Goal: Task Accomplishment & Management: Complete application form

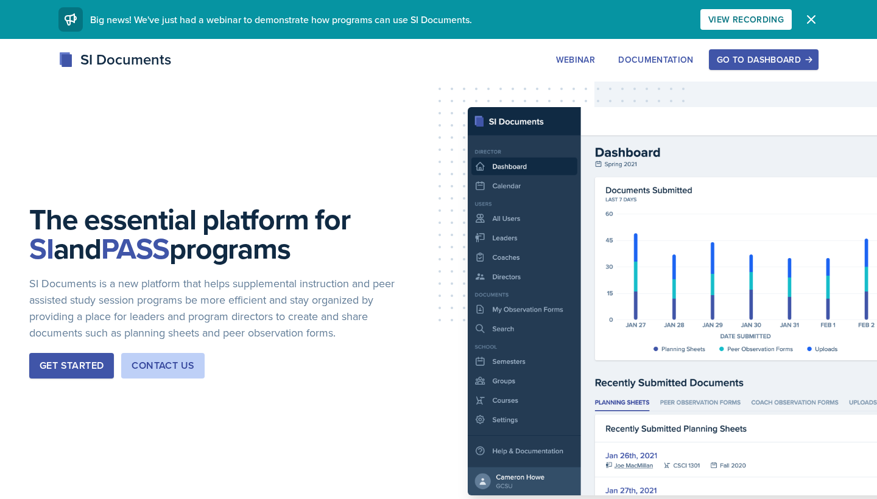
click at [435, 62] on button "Go to Dashboard" at bounding box center [764, 59] width 110 height 21
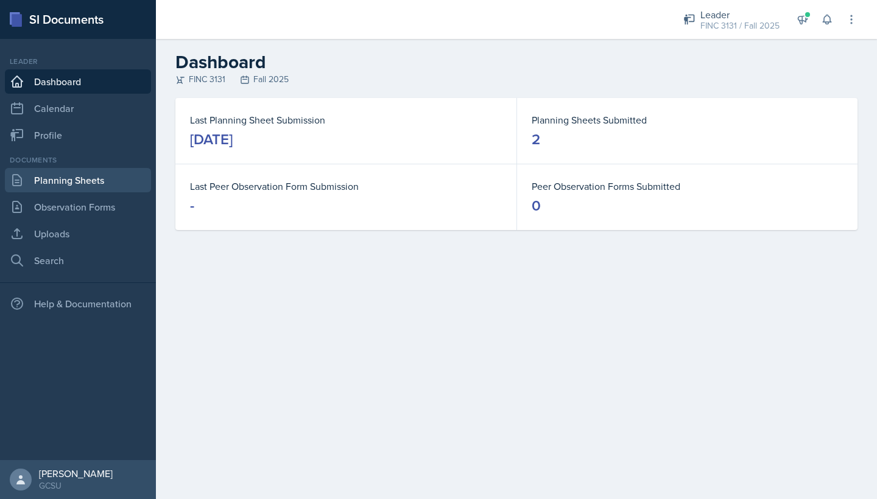
click at [89, 190] on link "Planning Sheets" at bounding box center [78, 180] width 146 height 24
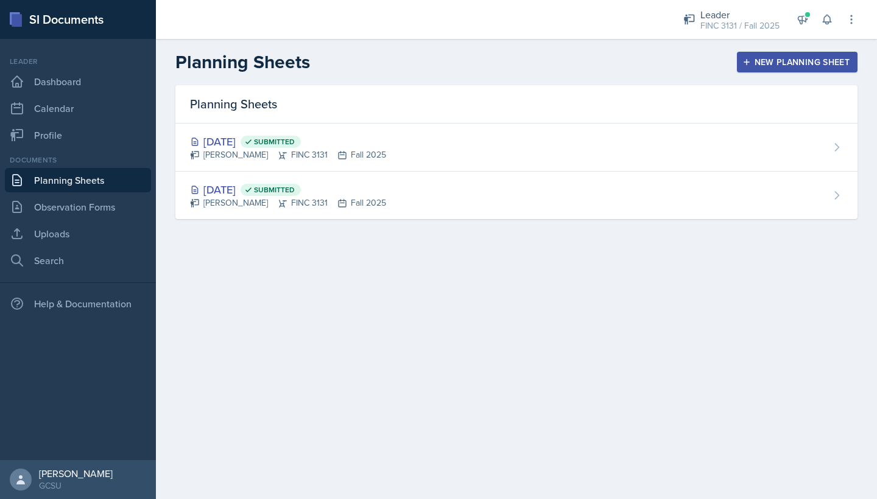
click at [435, 69] on button "New Planning Sheet" at bounding box center [797, 62] width 121 height 21
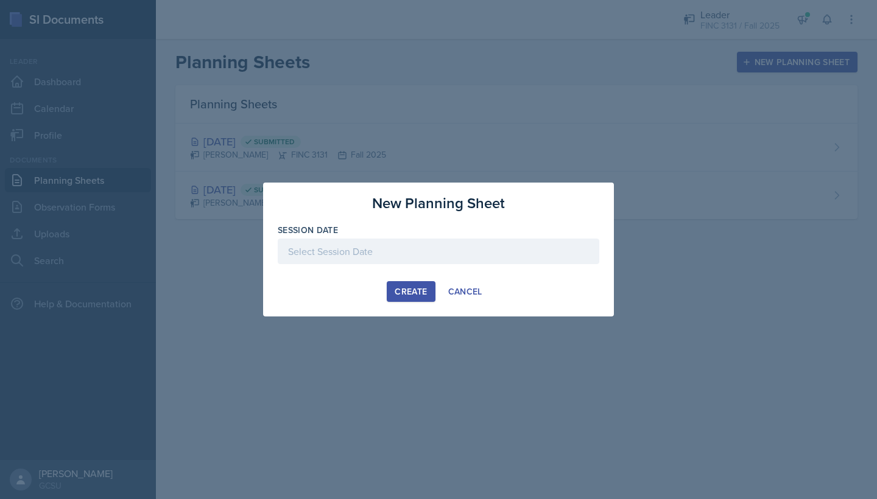
click at [433, 234] on div "Session Date" at bounding box center [439, 230] width 322 height 12
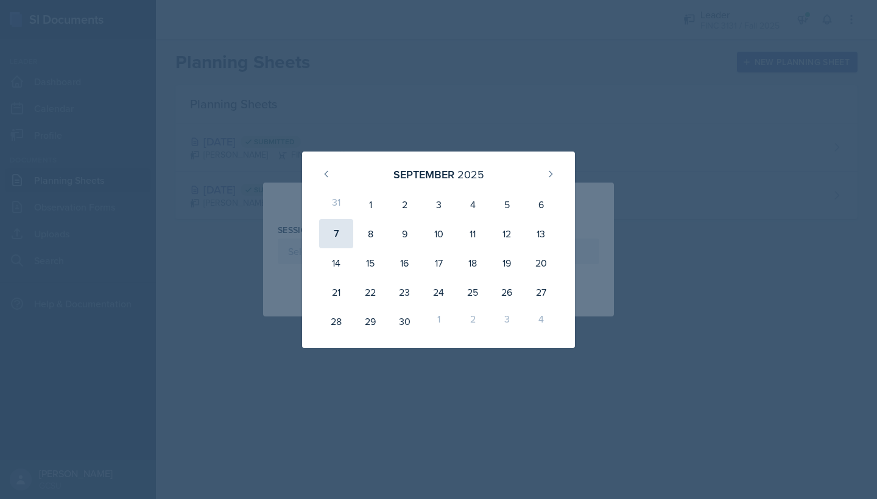
click at [324, 234] on div "7" at bounding box center [336, 233] width 34 height 29
type input "[DATE]"
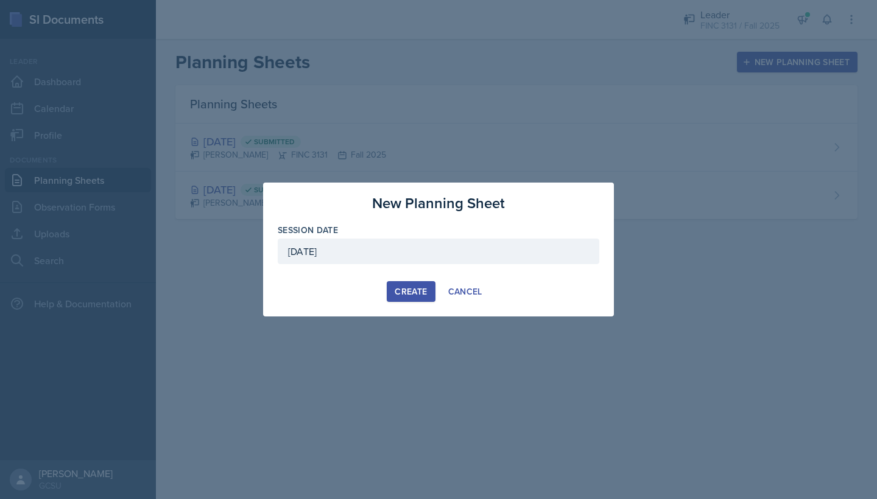
click at [395, 296] on div "Create" at bounding box center [411, 292] width 32 height 10
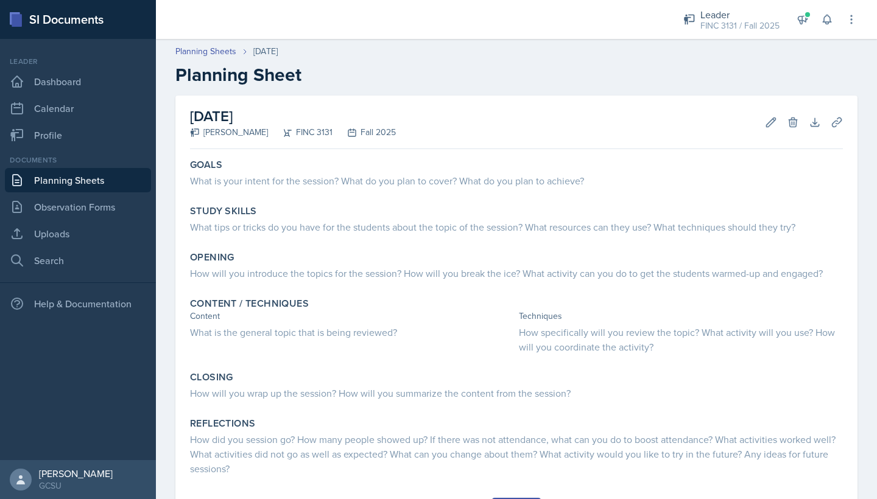
click at [301, 114] on h2 "[DATE]" at bounding box center [293, 116] width 206 height 22
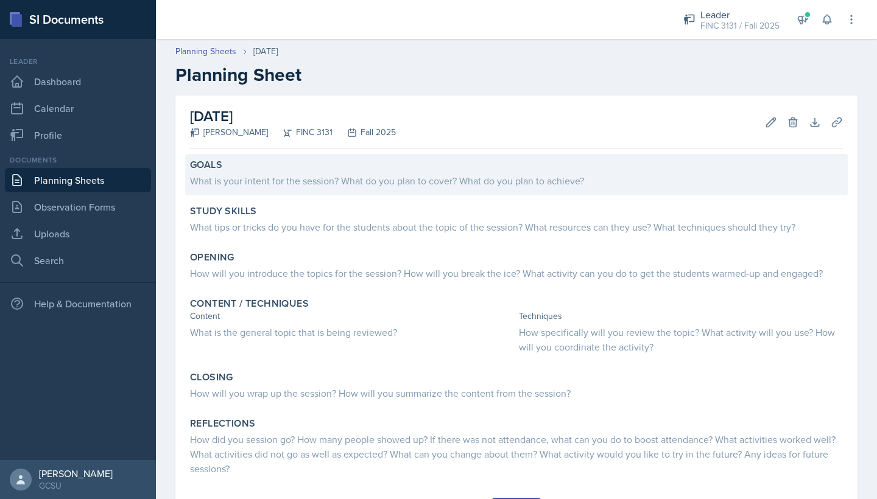
click at [290, 186] on div "What is your intent for the session? What do you plan to cover? What do you pla…" at bounding box center [516, 181] width 653 height 15
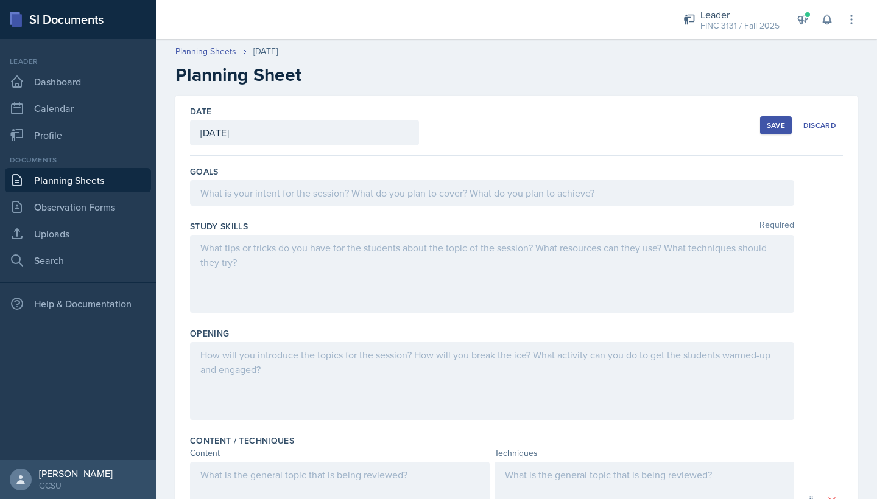
click at [303, 210] on div "Goals" at bounding box center [516, 188] width 653 height 55
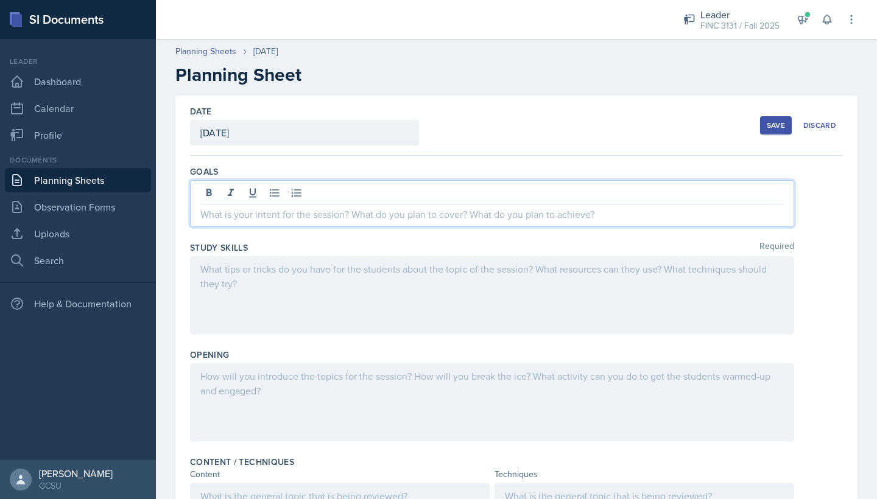
click at [301, 195] on div at bounding box center [492, 203] width 604 height 47
click at [309, 273] on div at bounding box center [492, 295] width 604 height 78
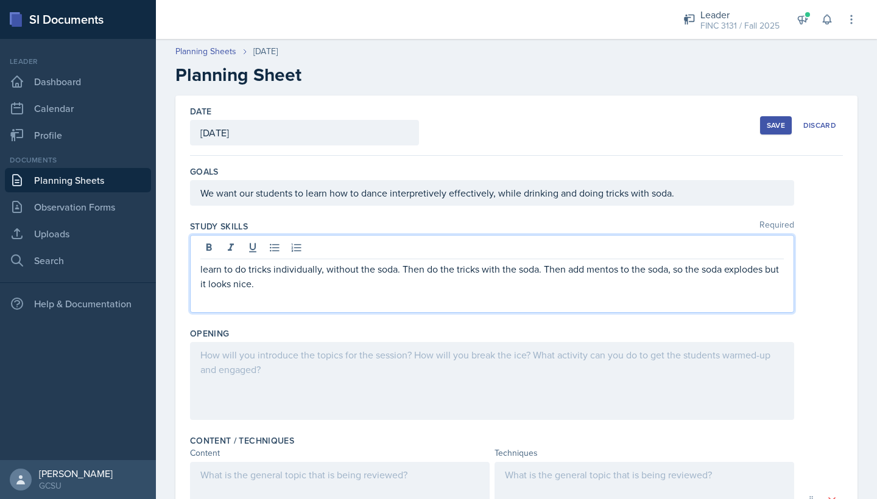
click at [245, 376] on div at bounding box center [492, 381] width 604 height 78
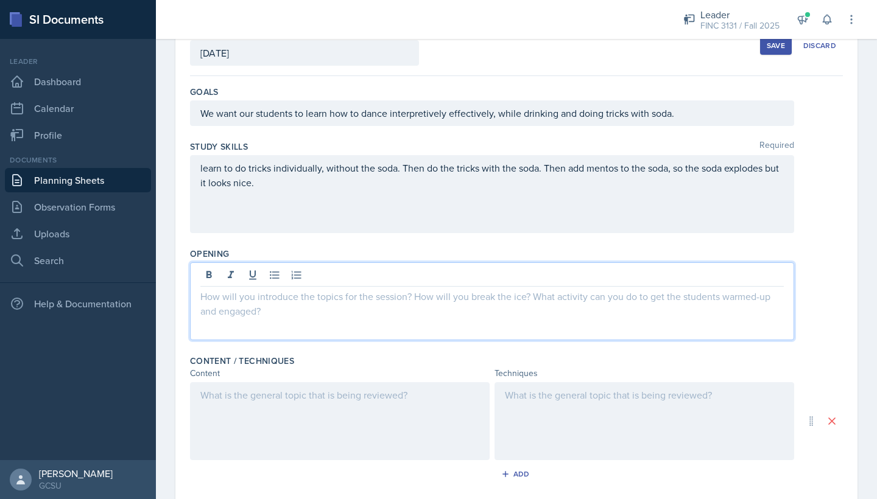
scroll to position [96, 0]
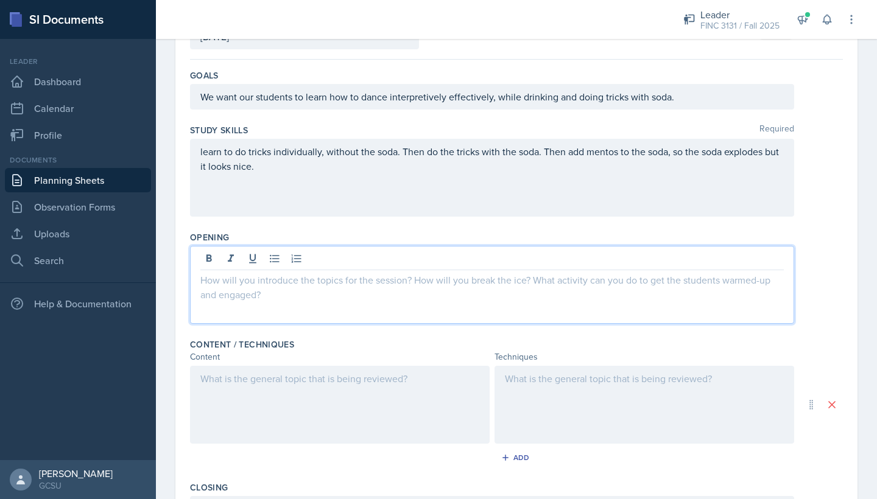
click at [298, 174] on div "learn to do tricks individually, without the soda. Then do the tricks with the …" at bounding box center [492, 178] width 604 height 78
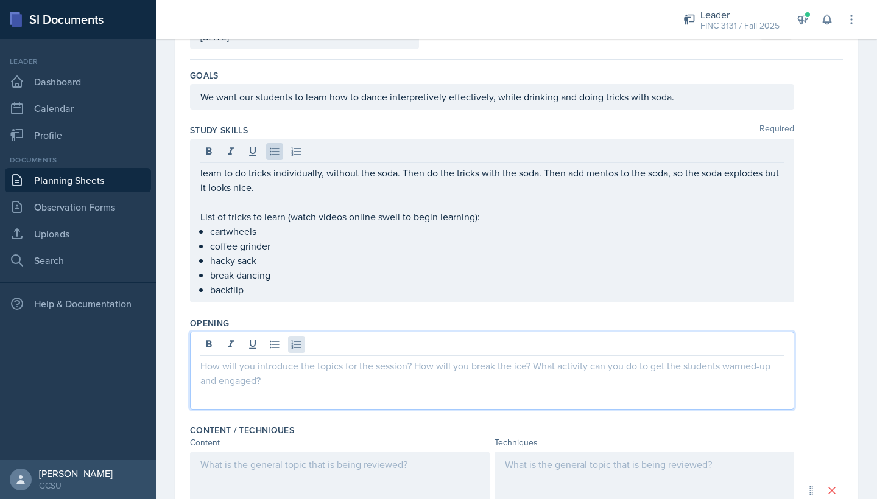
click at [298, 339] on div at bounding box center [492, 371] width 604 height 78
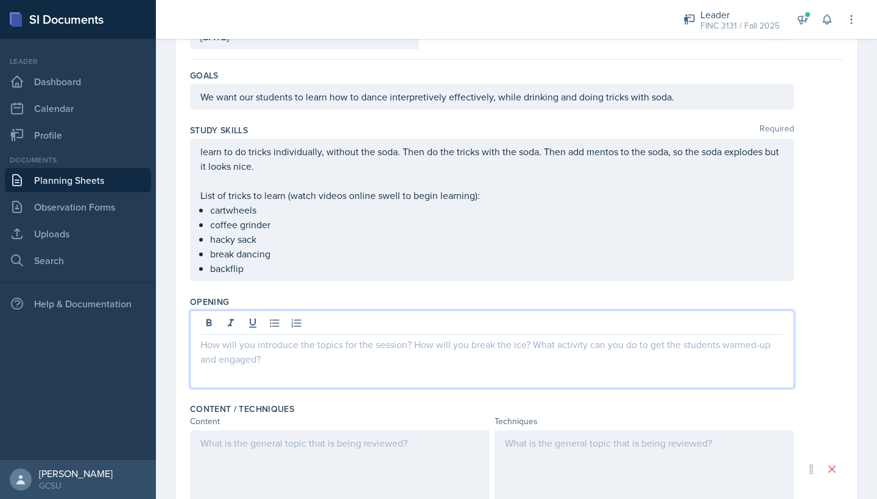
click at [298, 261] on ul "cartwheels coffee grinder hacky sack break dancing backflip" at bounding box center [497, 239] width 574 height 73
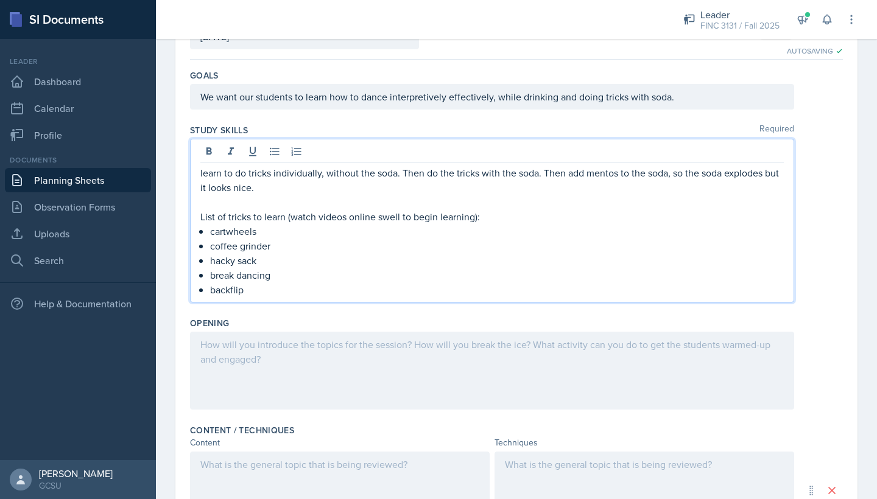
click at [435, 214] on p "List of tricks to learn (watch videos online swell to begin learning):" at bounding box center [491, 216] width 583 height 15
click at [357, 292] on p "backflip" at bounding box center [497, 290] width 574 height 15
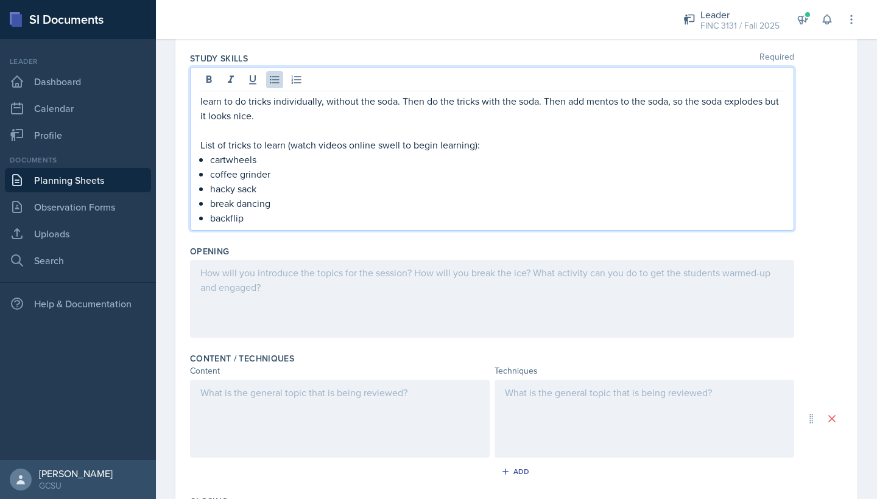
scroll to position [170, 0]
click at [361, 373] on div "Content" at bounding box center [340, 369] width 300 height 13
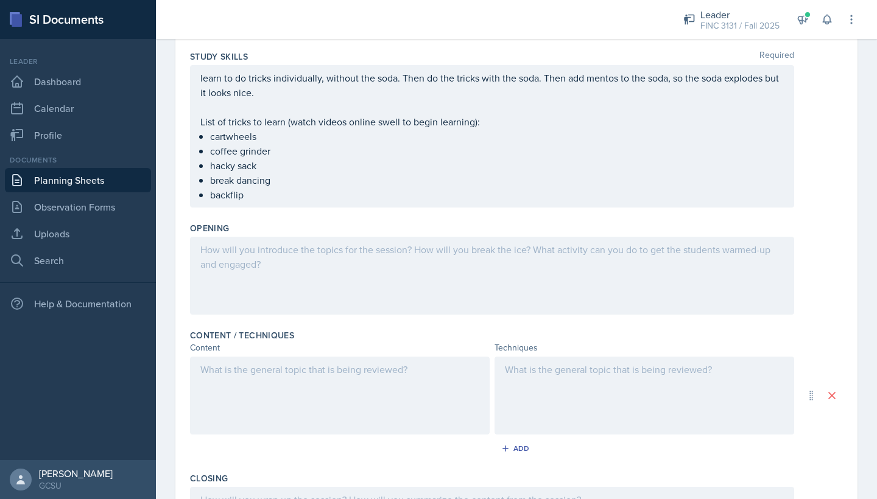
click at [351, 308] on div at bounding box center [492, 276] width 604 height 78
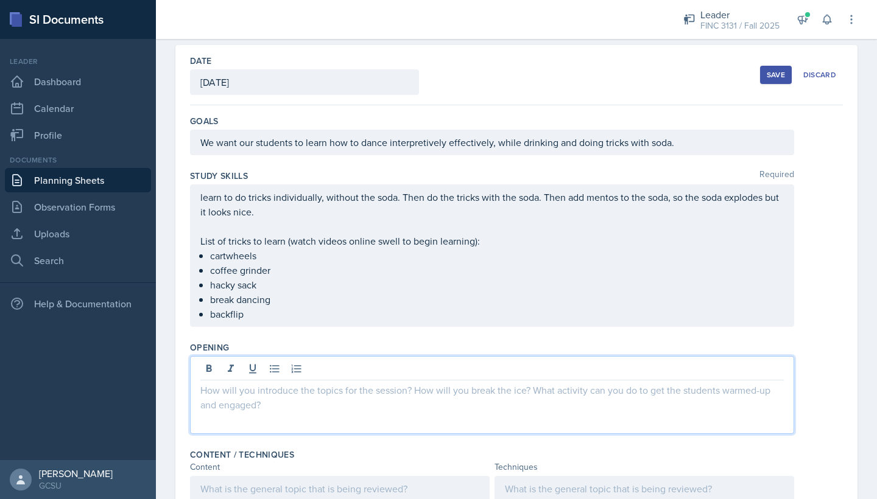
scroll to position [71, 0]
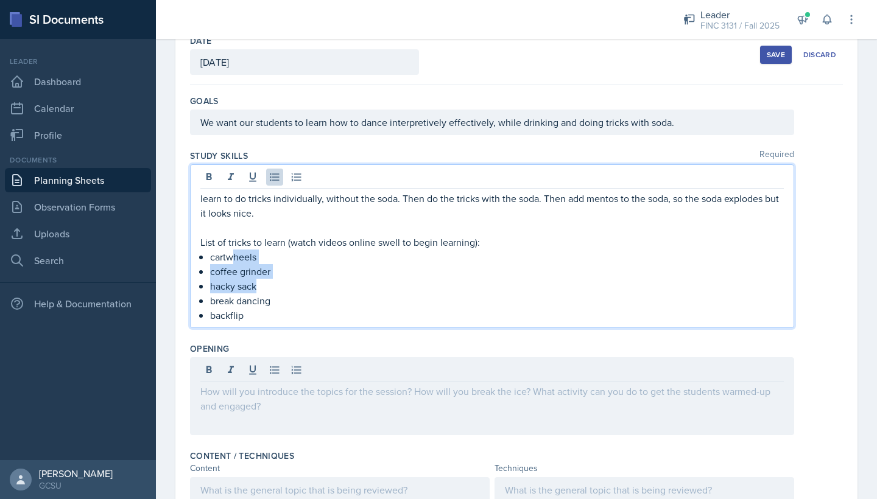
drag, startPoint x: 297, startPoint y: 280, endPoint x: 234, endPoint y: 262, distance: 65.8
click at [234, 262] on ul "cartwheels coffee grinder hacky sack break dancing backflip" at bounding box center [497, 286] width 574 height 73
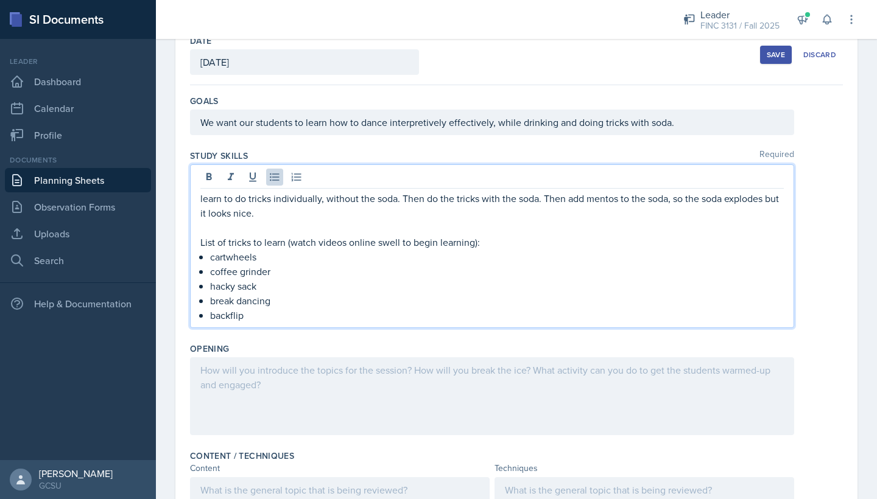
click at [253, 284] on p "hacky sack" at bounding box center [497, 286] width 574 height 15
drag, startPoint x: 248, startPoint y: 318, endPoint x: 188, endPoint y: 261, distance: 83.2
click at [188, 261] on div "Date [DATE] [DATE] 31 1 2 3 4 5 6 7 8 9 10 11 12 13 14 15 16 17 18 19 20 21 22 …" at bounding box center [516, 418] width 682 height 787
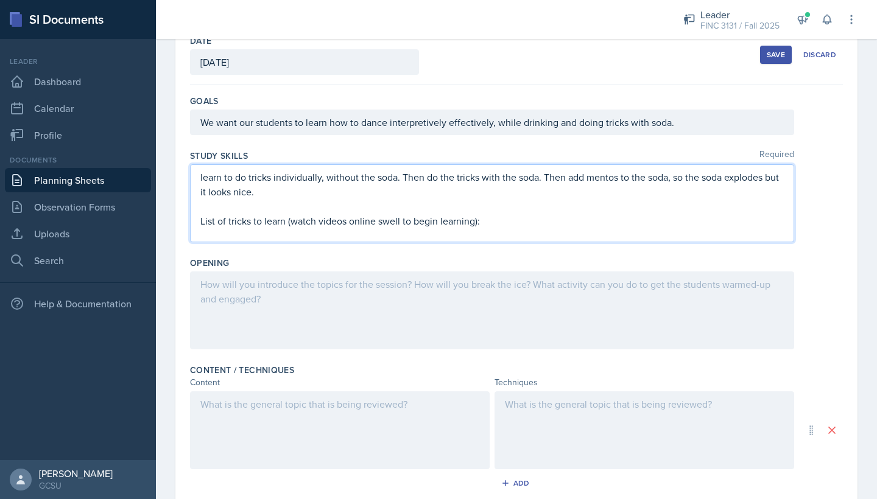
scroll to position [144, 0]
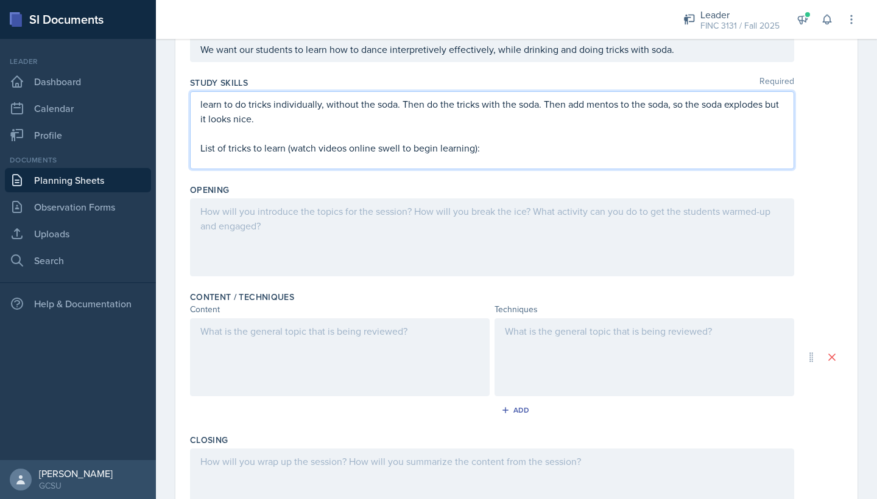
click at [354, 346] on div at bounding box center [340, 358] width 300 height 78
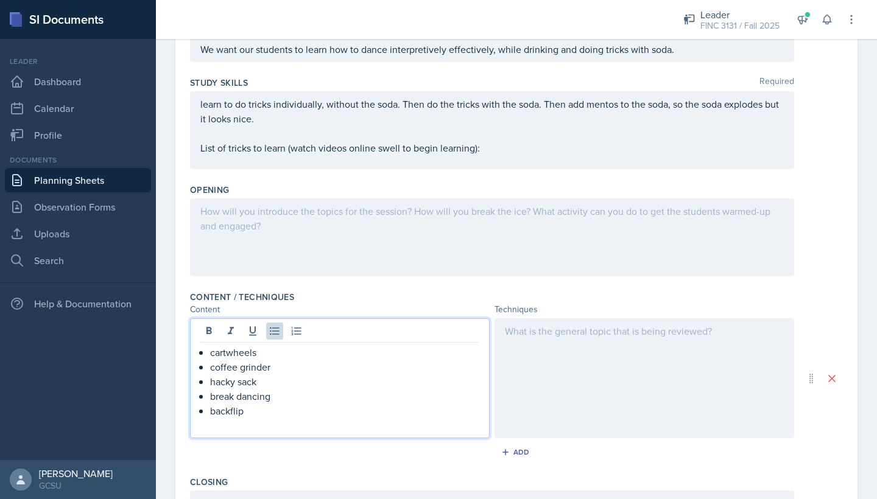
click at [286, 262] on div at bounding box center [492, 238] width 604 height 78
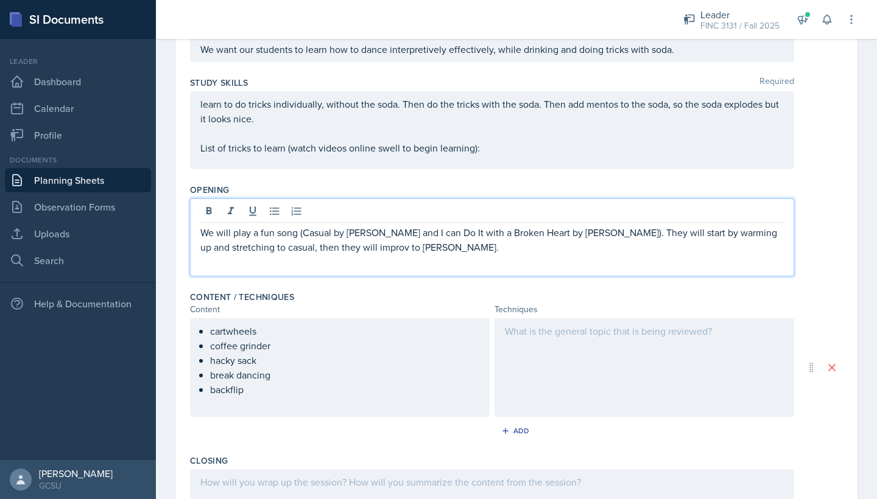
click at [382, 397] on div "cartwheels coffee grinder hacky sack break dancing backflip" at bounding box center [339, 368] width 279 height 88
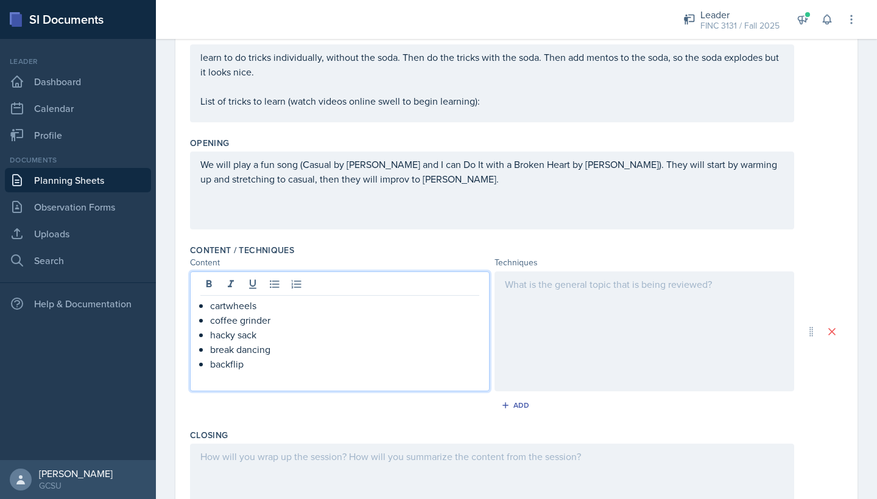
scroll to position [202, 0]
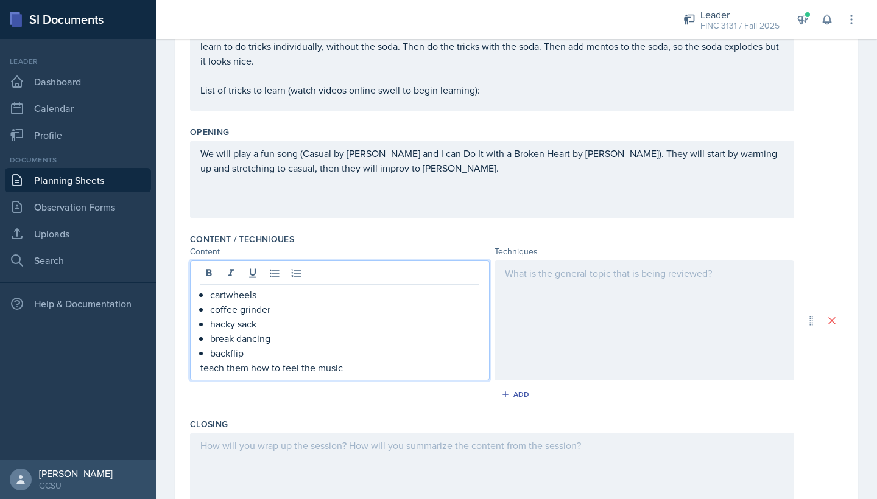
click at [435, 378] on div at bounding box center [645, 321] width 300 height 120
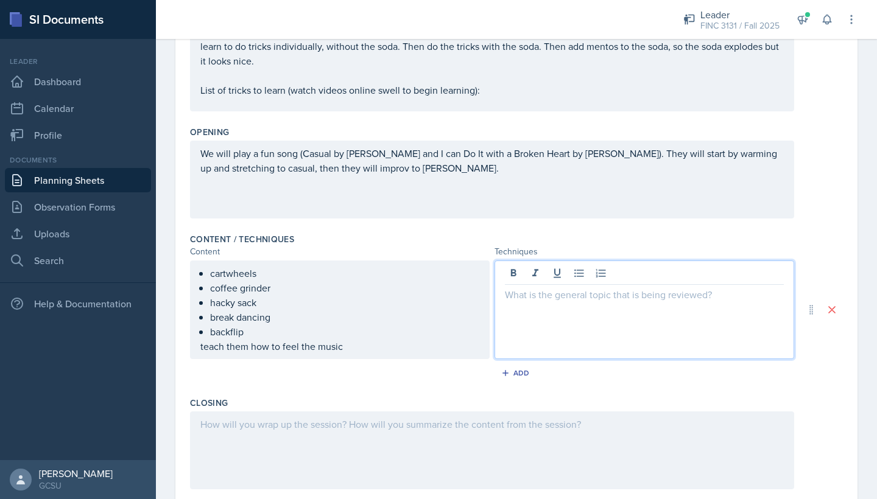
click at [385, 351] on div "cartwheels coffee grinder hacky sack break dancing backflip teach them how to f…" at bounding box center [339, 310] width 279 height 88
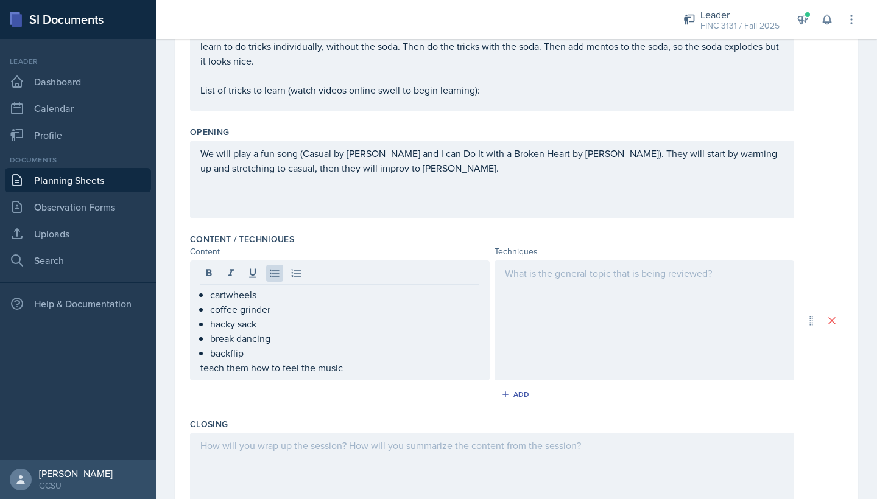
click at [367, 376] on div "cartwheels coffee grinder hacky sack break dancing backflip teach them how to f…" at bounding box center [340, 321] width 300 height 120
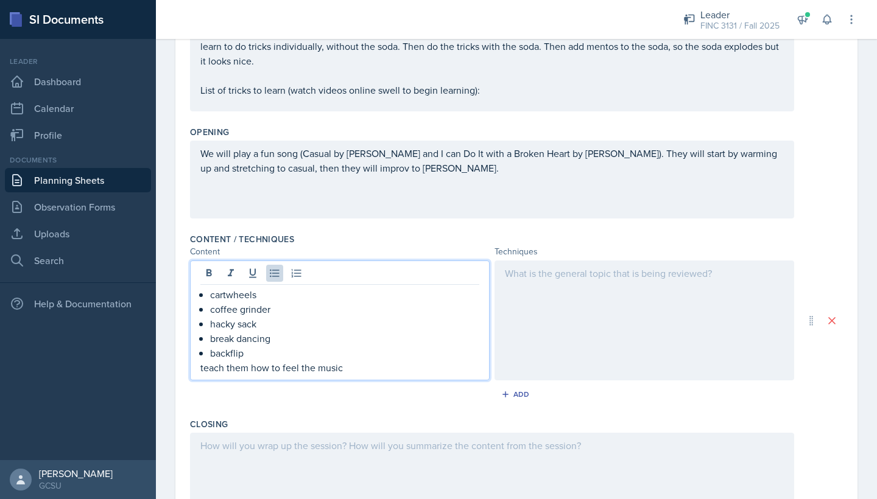
click at [345, 357] on p "backflip" at bounding box center [344, 353] width 269 height 15
click at [348, 371] on p "teach them how to feel the music" at bounding box center [339, 368] width 279 height 15
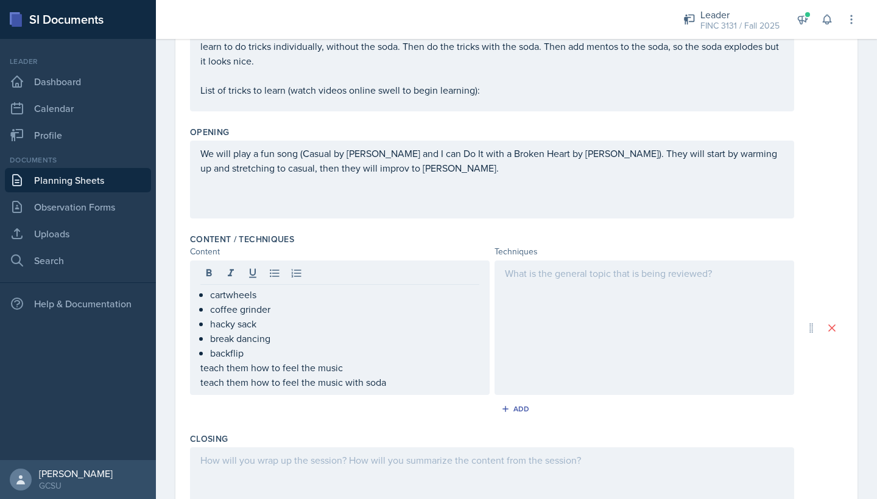
click at [435, 355] on div at bounding box center [645, 328] width 300 height 135
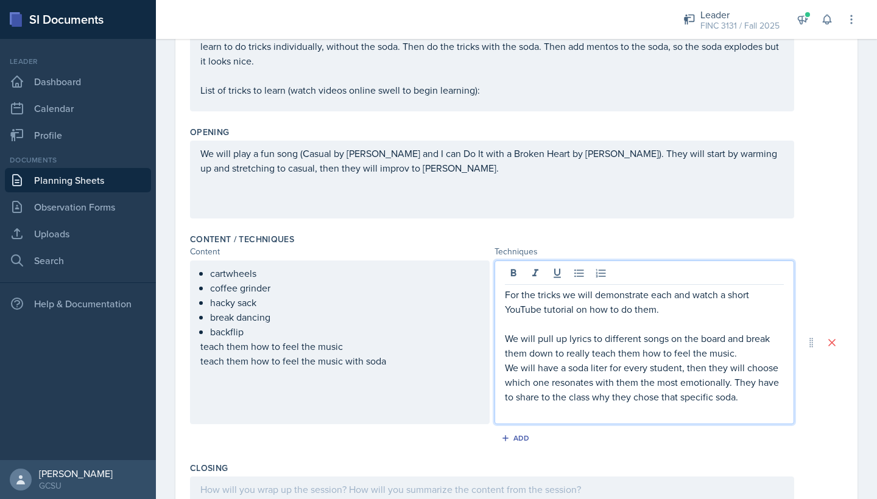
click at [435, 368] on p "We will have a soda liter for every student, then they will choose which one re…" at bounding box center [644, 383] width 279 height 44
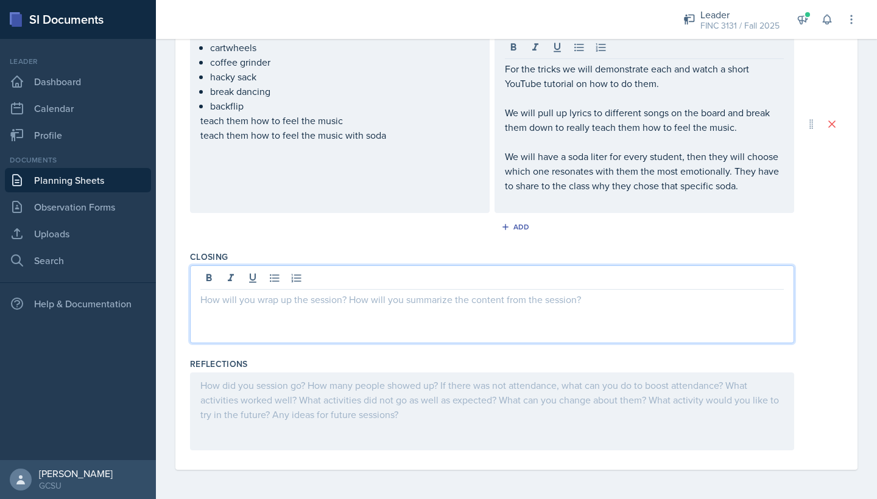
click at [435, 277] on div at bounding box center [492, 305] width 604 height 78
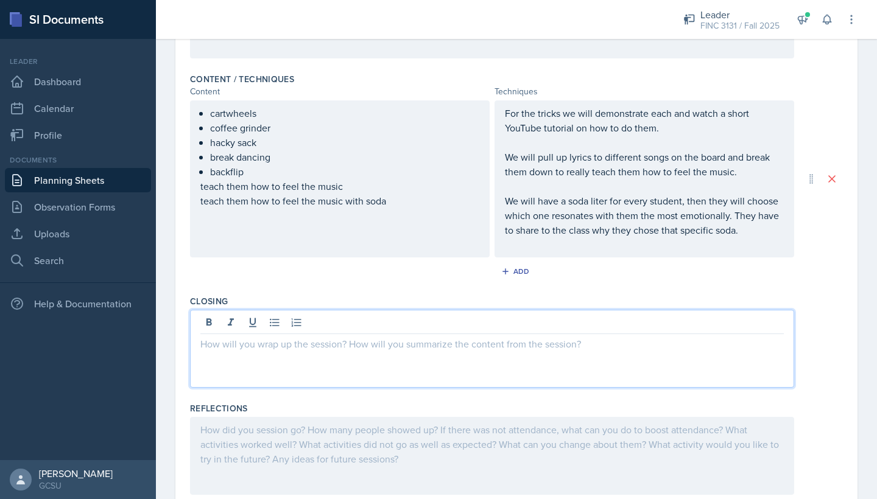
scroll to position [361, 0]
click at [435, 216] on p "We will have a soda liter for every student, then they will choose which one re…" at bounding box center [644, 216] width 279 height 44
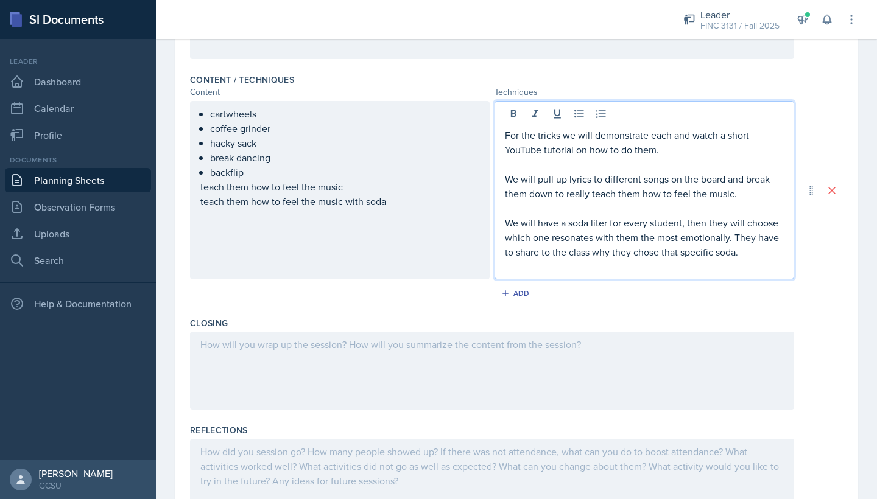
click at [435, 216] on div "cartwheels coffee grinder hacky sack break dancing backflip teach them how to f…" at bounding box center [340, 190] width 300 height 178
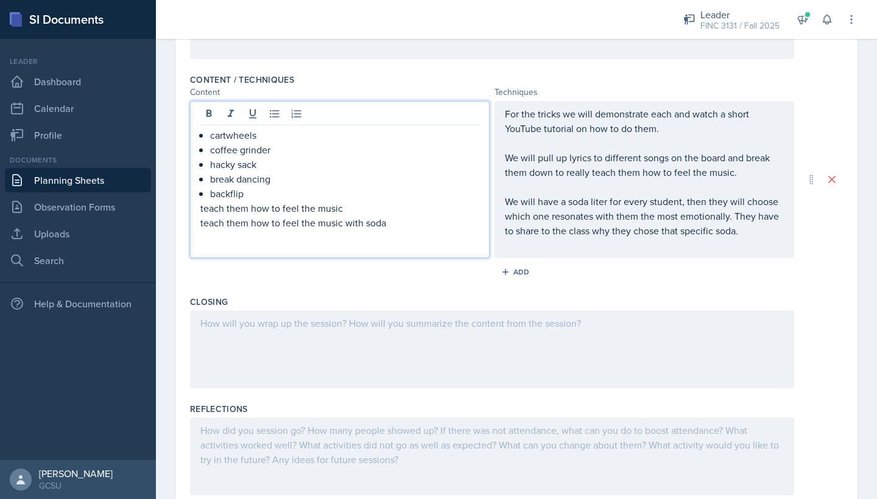
click at [435, 238] on p "We will have a soda liter for every student, then they will choose which one re…" at bounding box center [644, 216] width 279 height 44
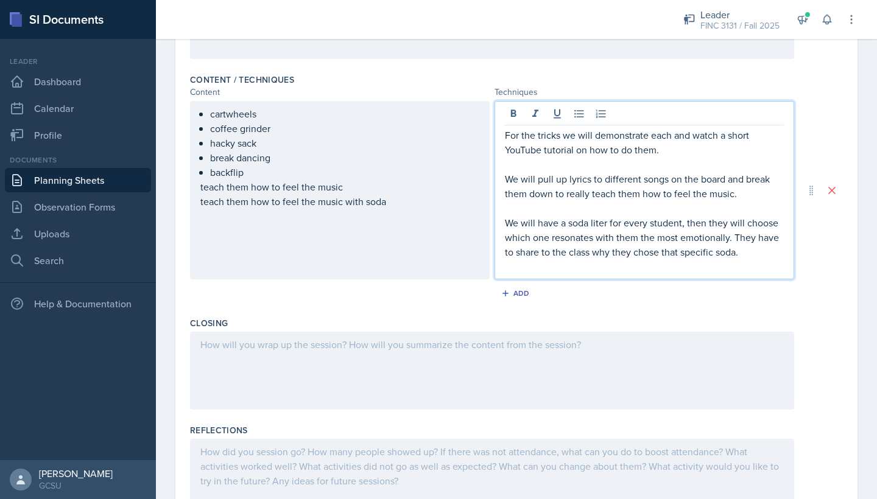
click at [435, 264] on p at bounding box center [644, 266] width 279 height 15
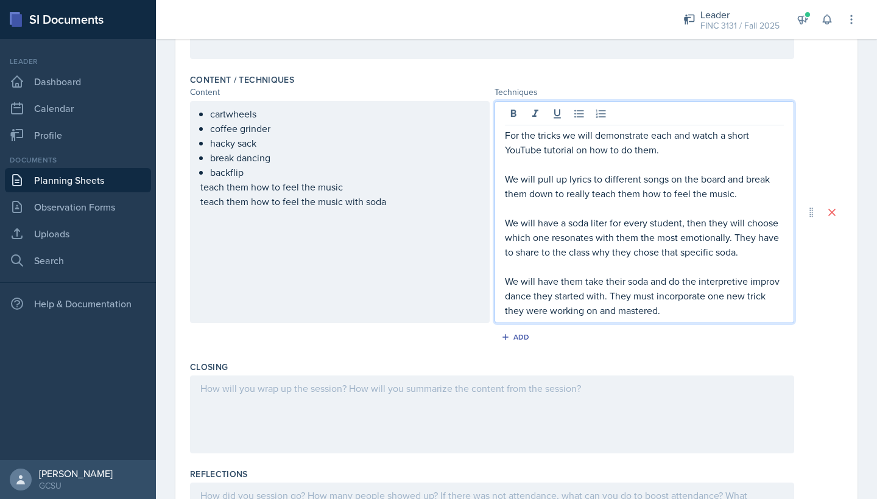
click at [435, 392] on div at bounding box center [492, 415] width 604 height 78
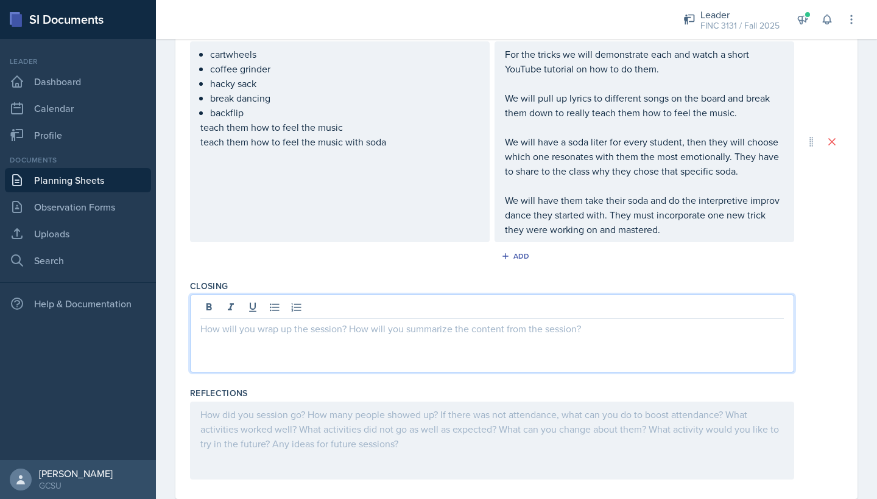
scroll to position [425, 0]
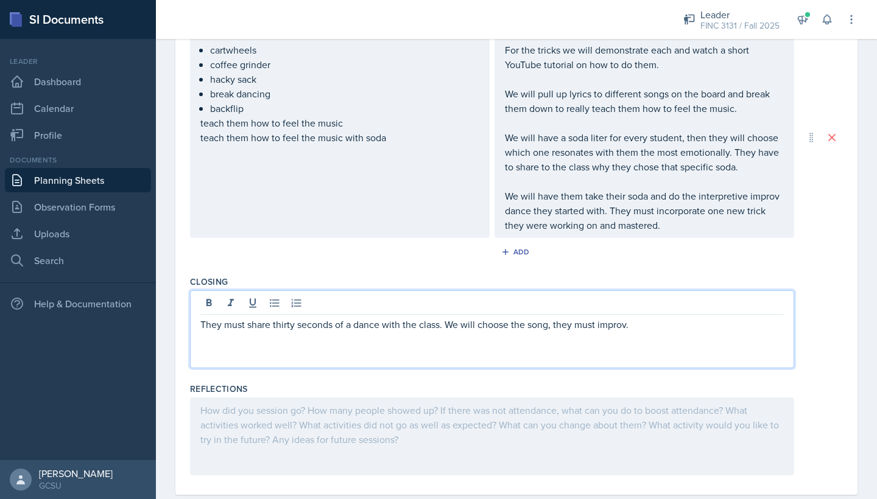
click at [306, 379] on div "Reflections" at bounding box center [516, 431] width 653 height 107
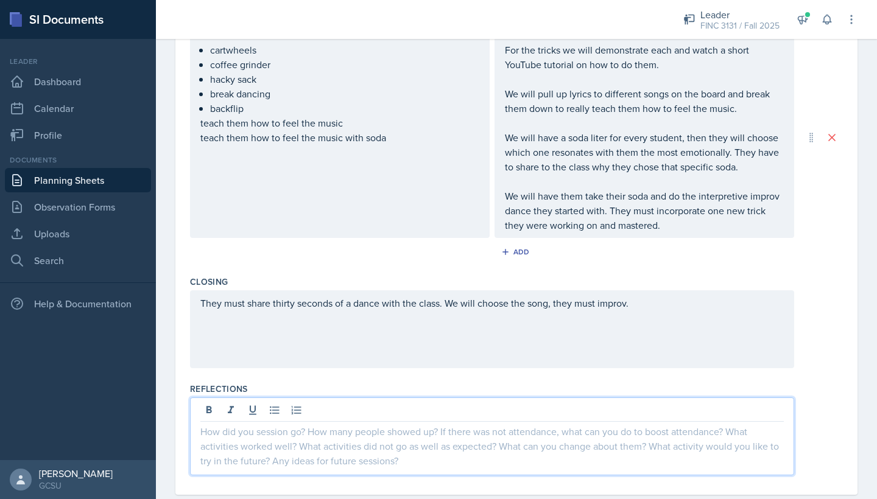
click at [320, 410] on div at bounding box center [492, 437] width 604 height 78
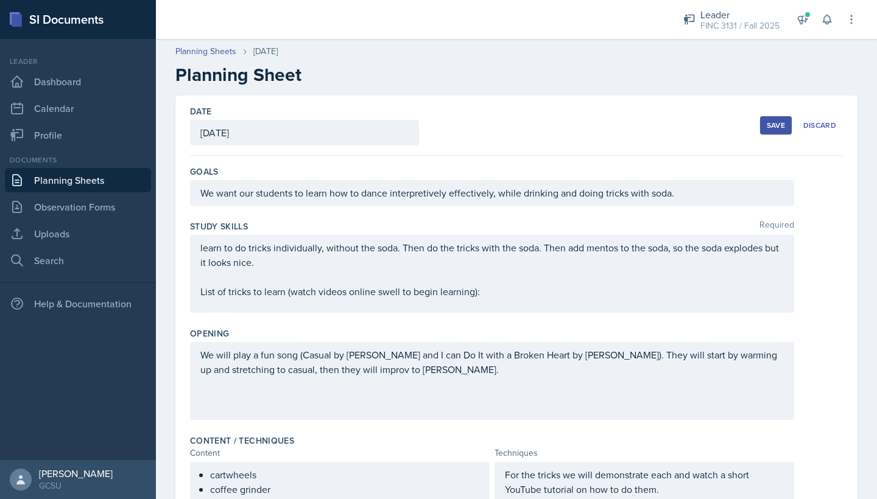
scroll to position [0, 0]
click at [435, 134] on button "Save" at bounding box center [776, 125] width 32 height 18
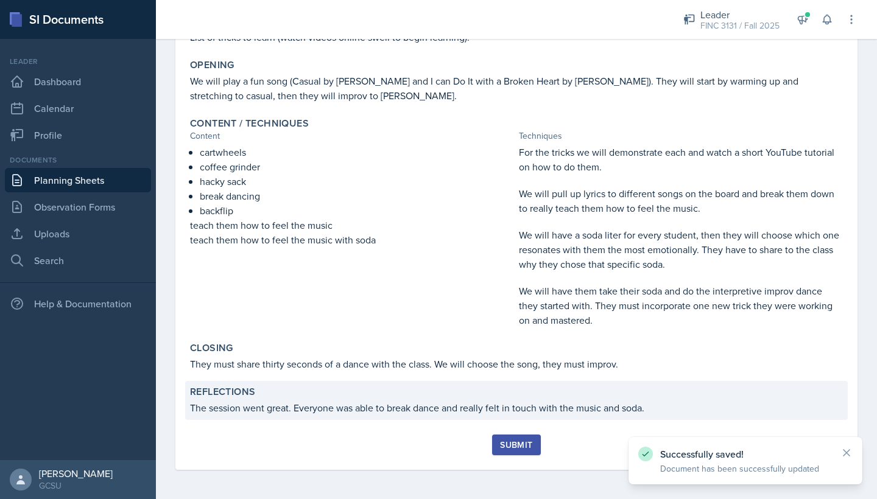
scroll to position [214, 0]
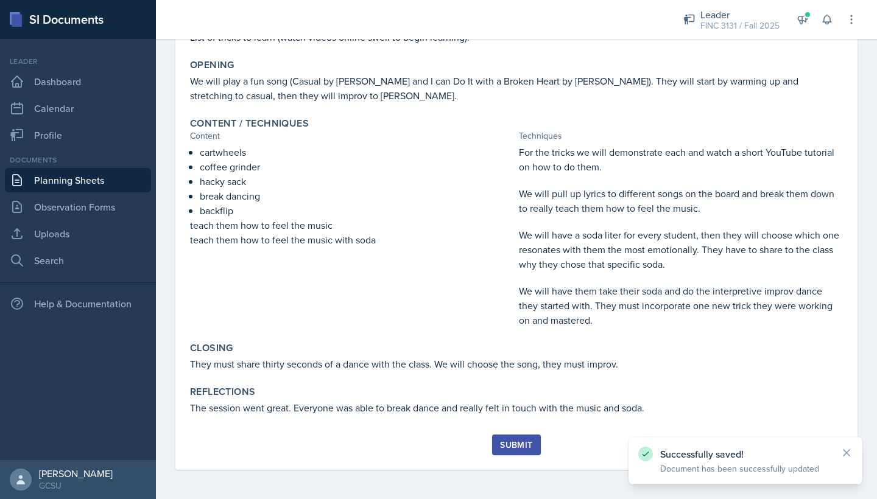
click at [435, 445] on div "Submit" at bounding box center [516, 445] width 32 height 10
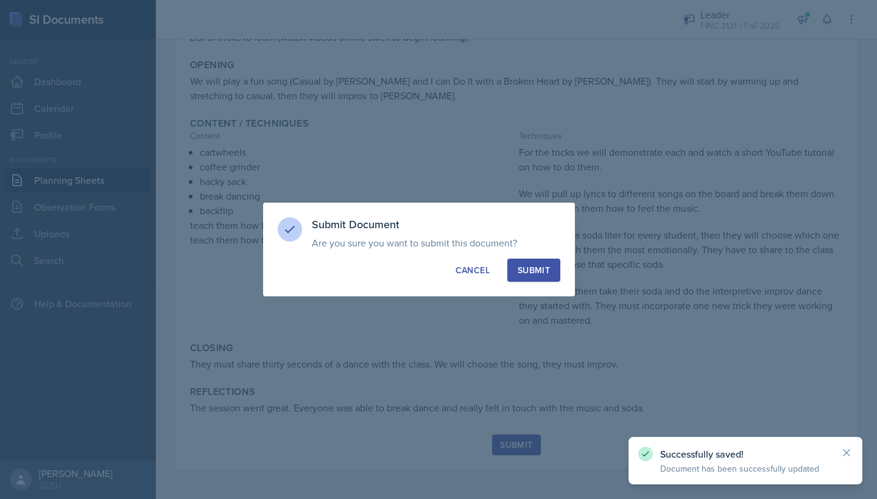
click at [435, 269] on div "Submit" at bounding box center [534, 270] width 32 height 12
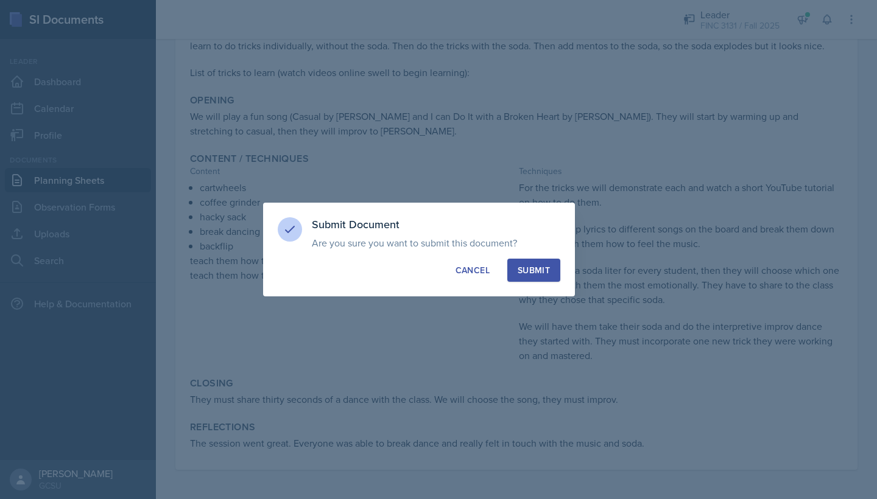
scroll to position [179, 0]
